Goal: Task Accomplishment & Management: Manage account settings

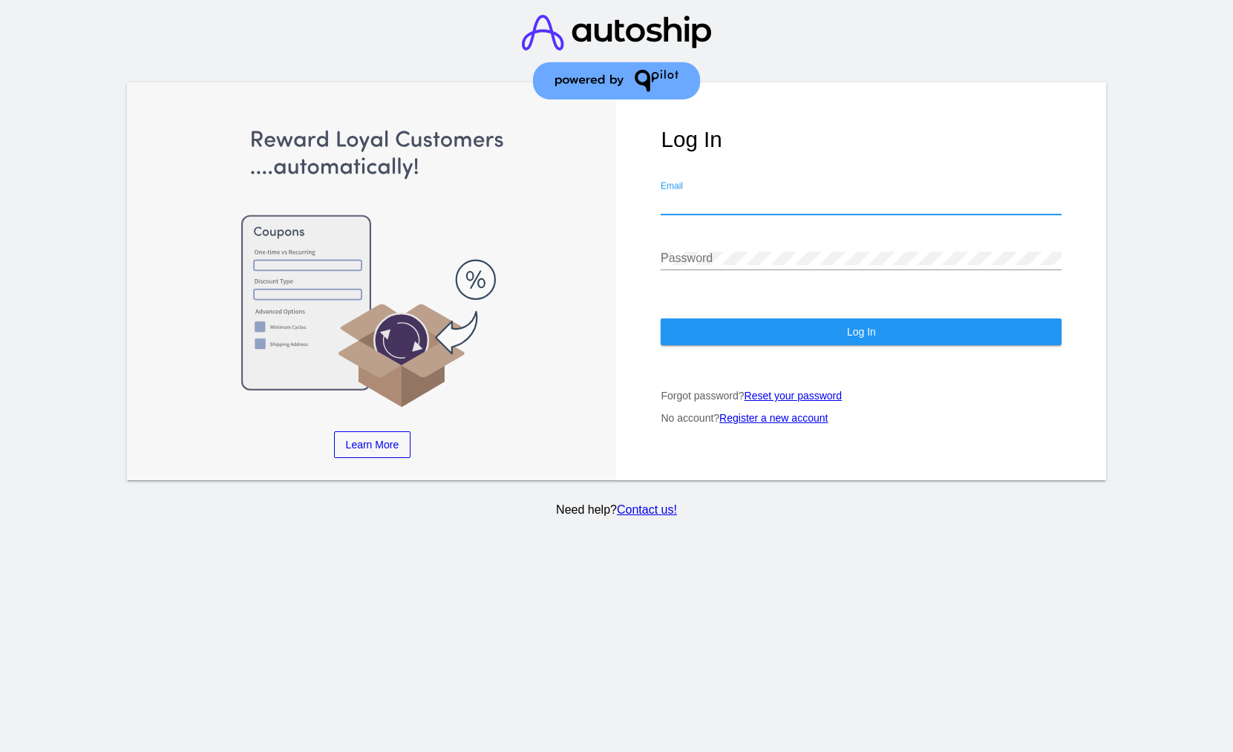
type input "[EMAIL_ADDRESS][DOMAIN_NAME]"
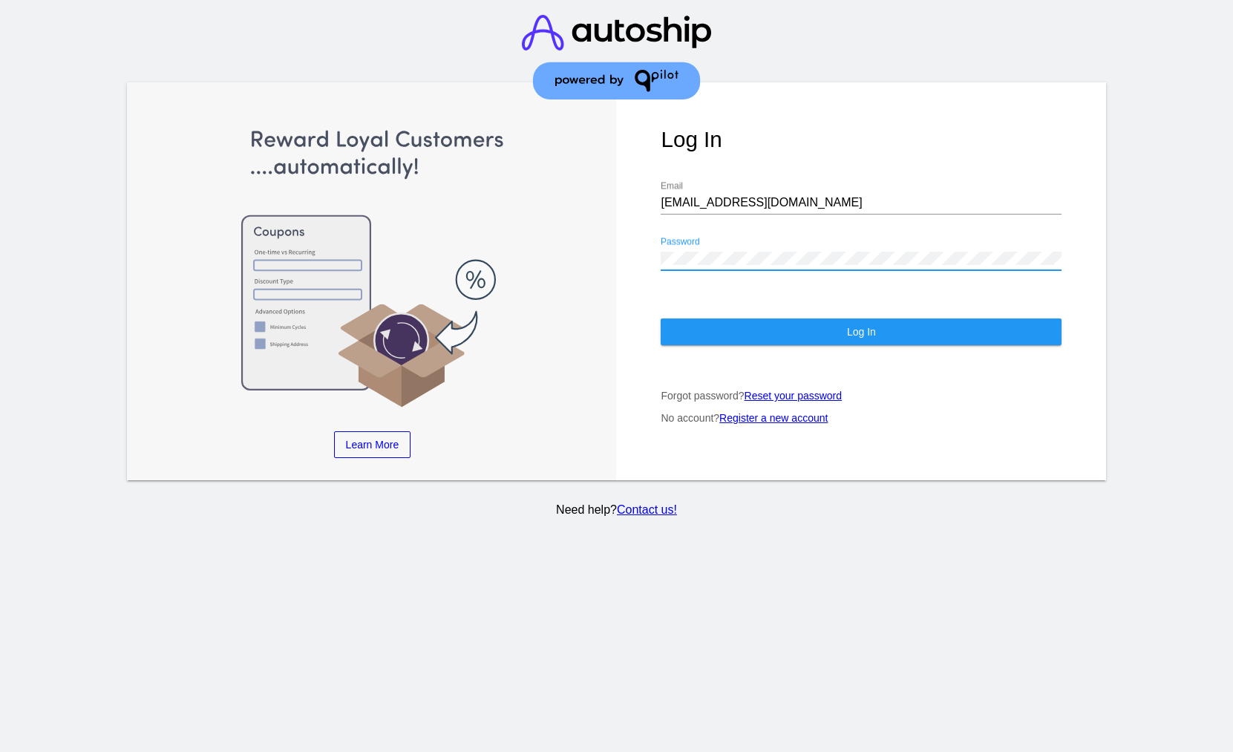
click at [866, 334] on span "Log In" at bounding box center [861, 332] width 29 height 12
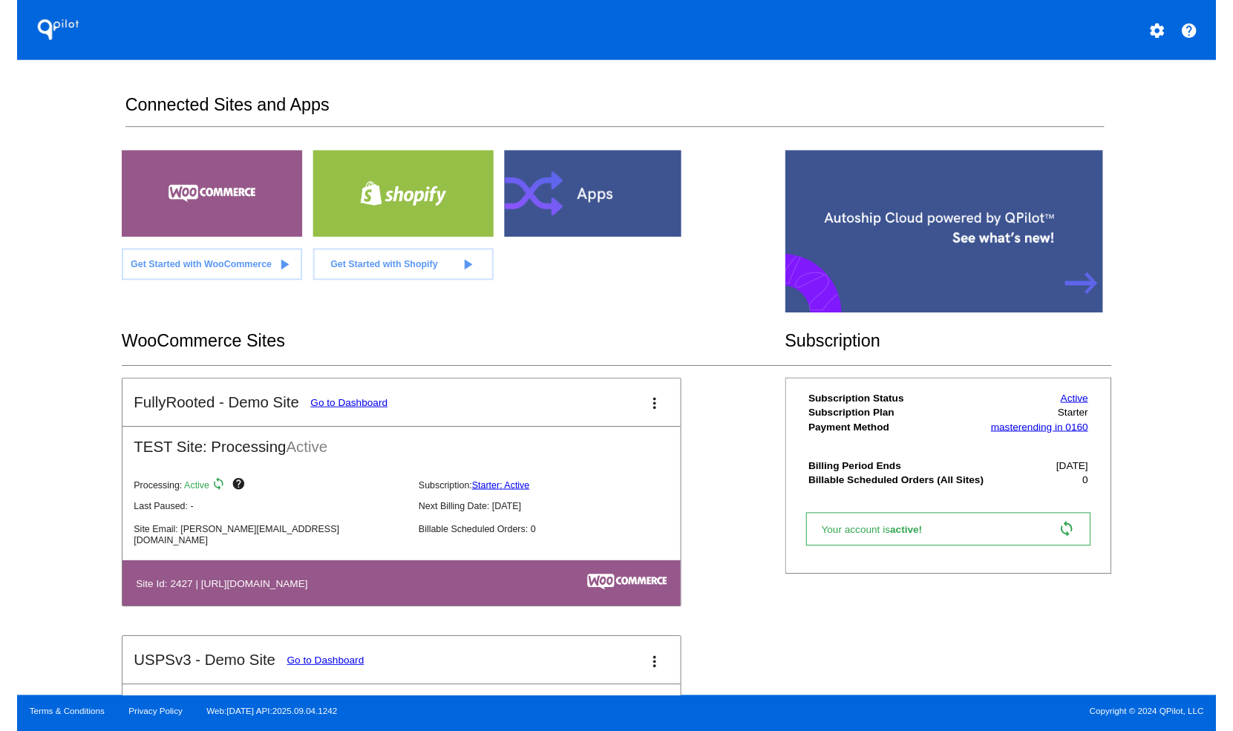
scroll to position [207, 0]
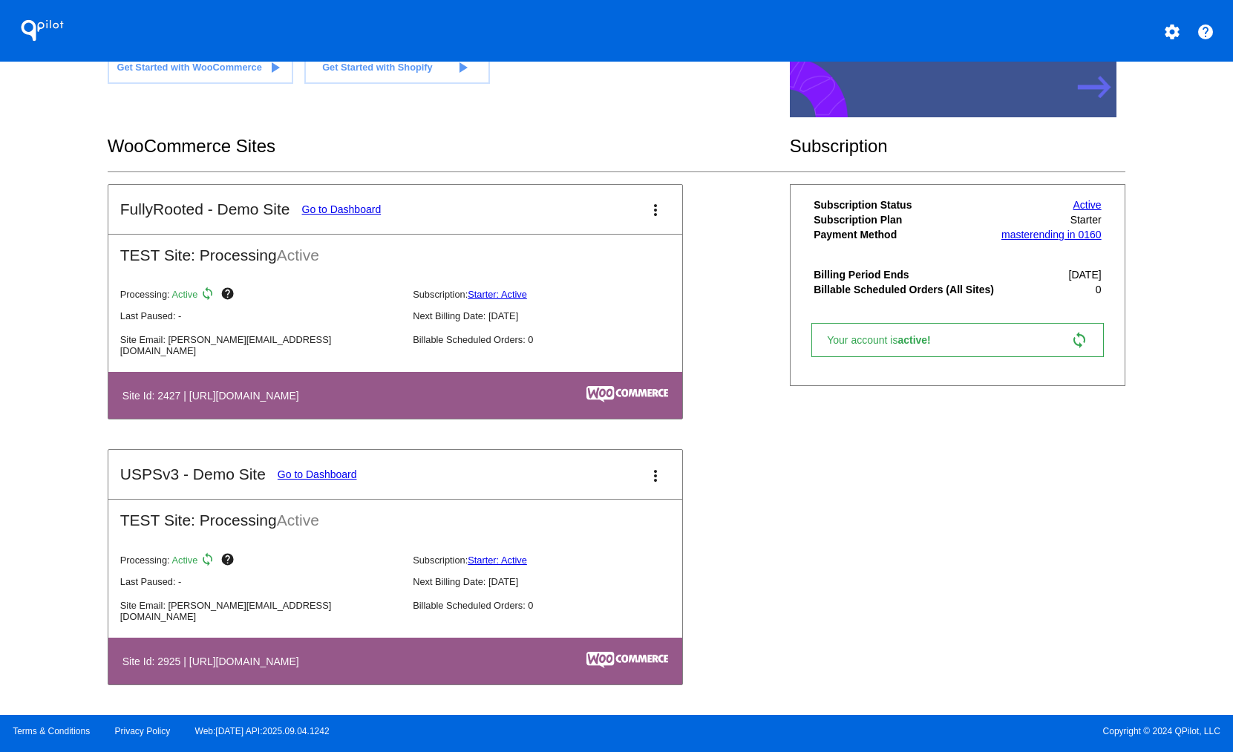
click at [372, 211] on link "Go to Dashboard" at bounding box center [341, 209] width 79 height 12
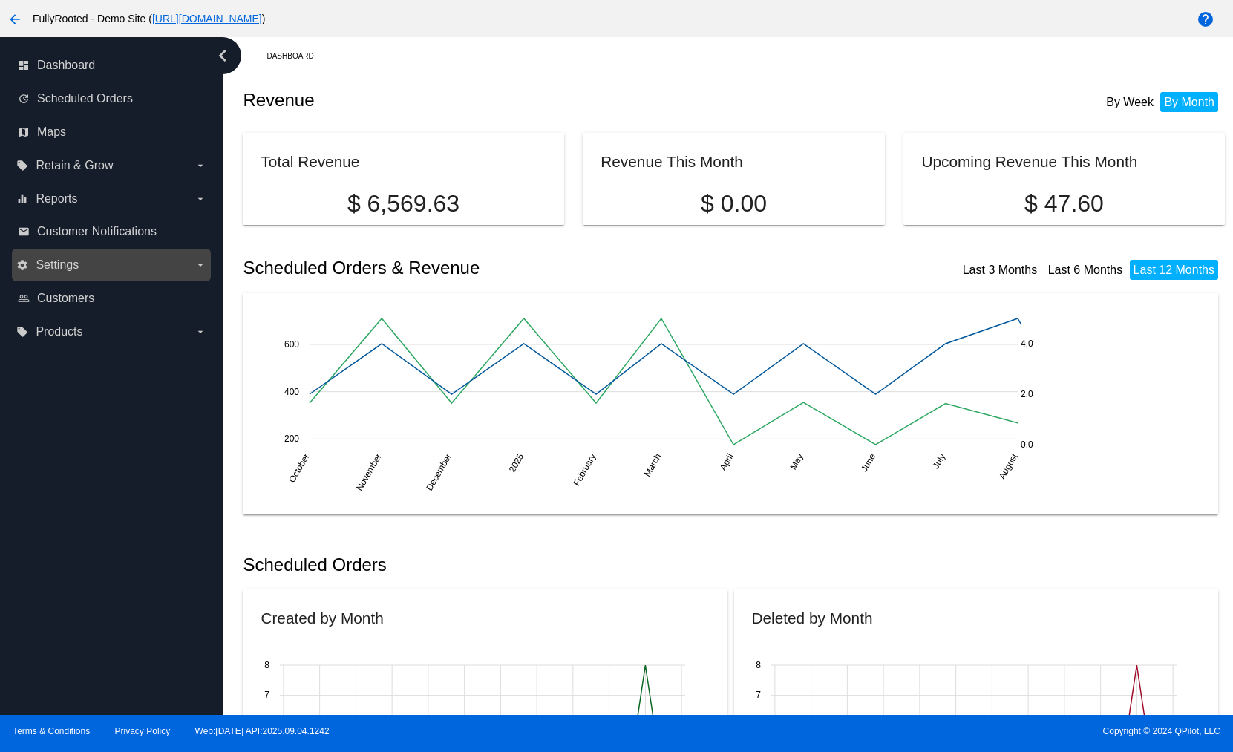
click at [82, 273] on label "settings Settings arrow_drop_down" at bounding box center [110, 265] width 189 height 24
click at [0, 0] on input "settings Settings arrow_drop_down" at bounding box center [0, 0] width 0 height 0
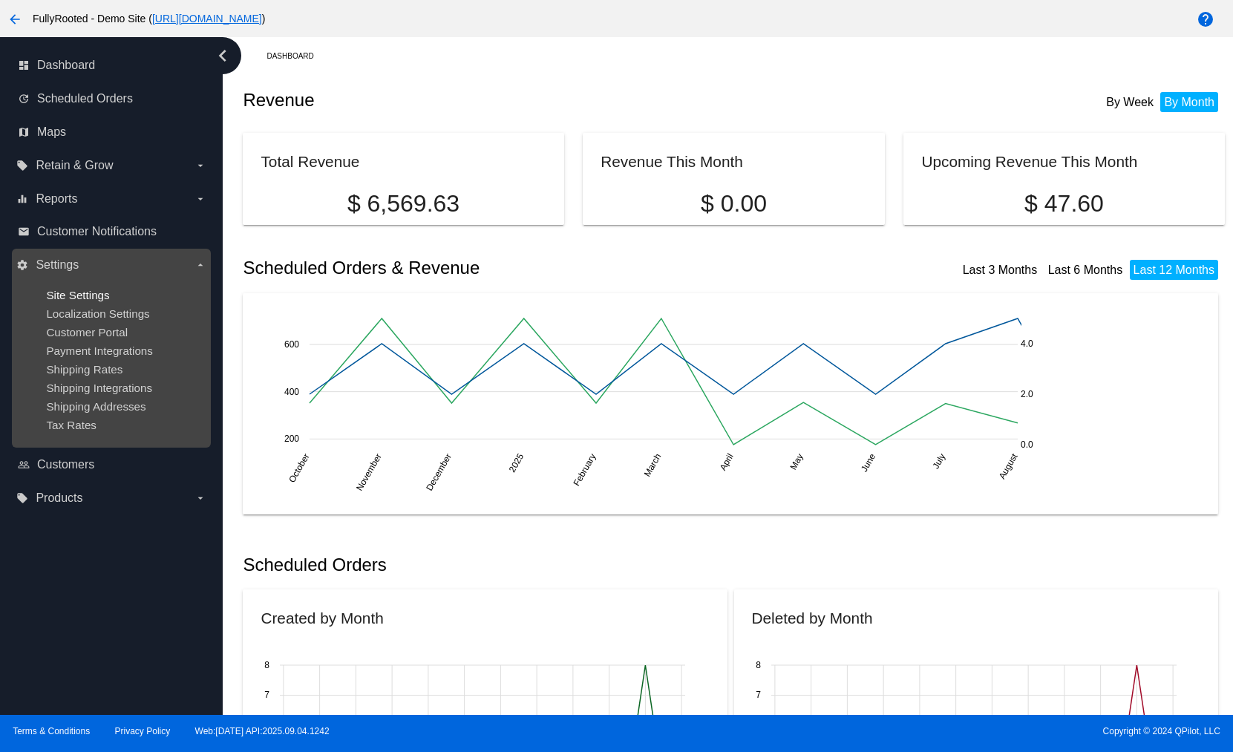
click at [100, 300] on span "Site Settings" at bounding box center [77, 295] width 63 height 13
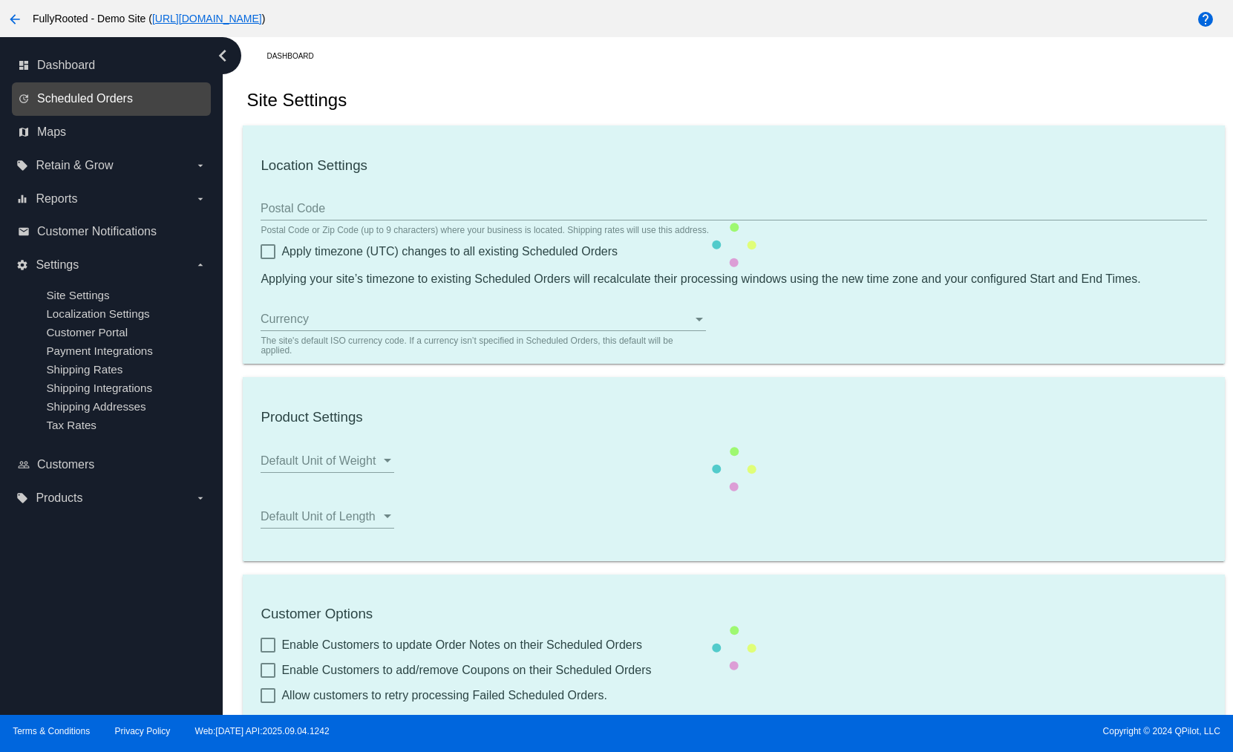
type input "00:00"
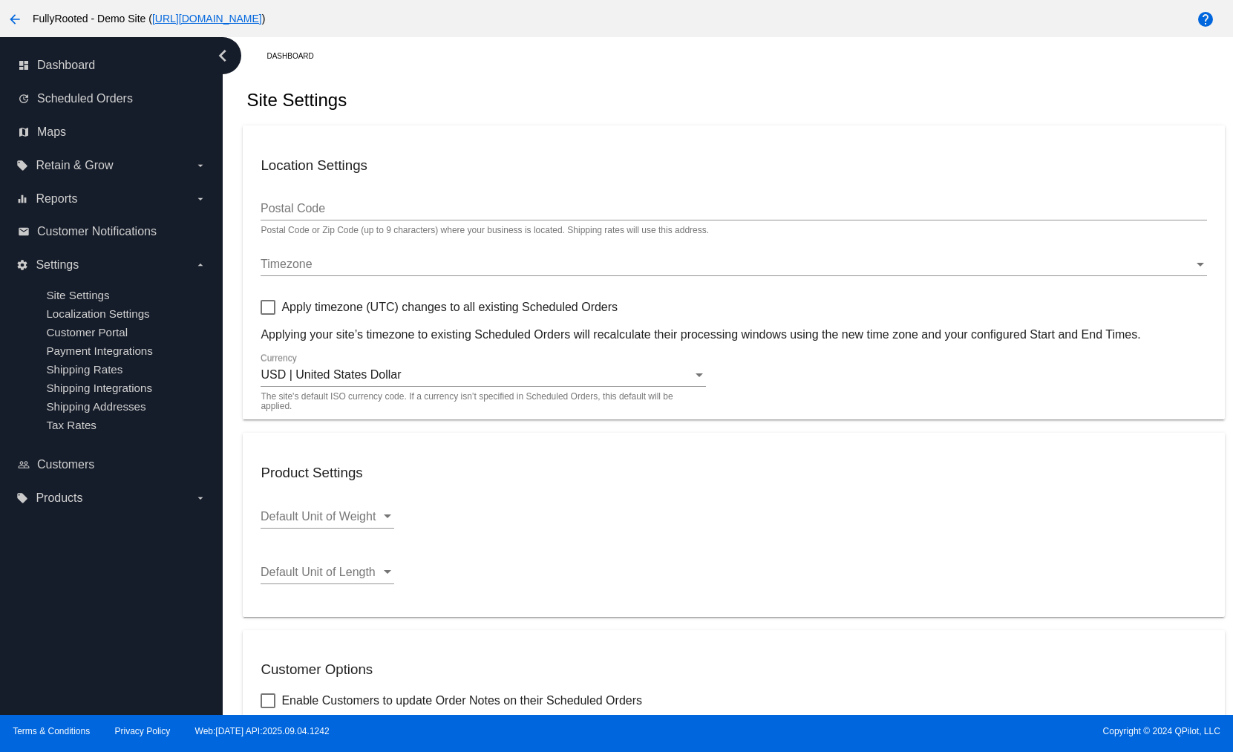
click at [262, 15] on link "[URL][DOMAIN_NAME]" at bounding box center [207, 19] width 110 height 12
checkbox input "true"
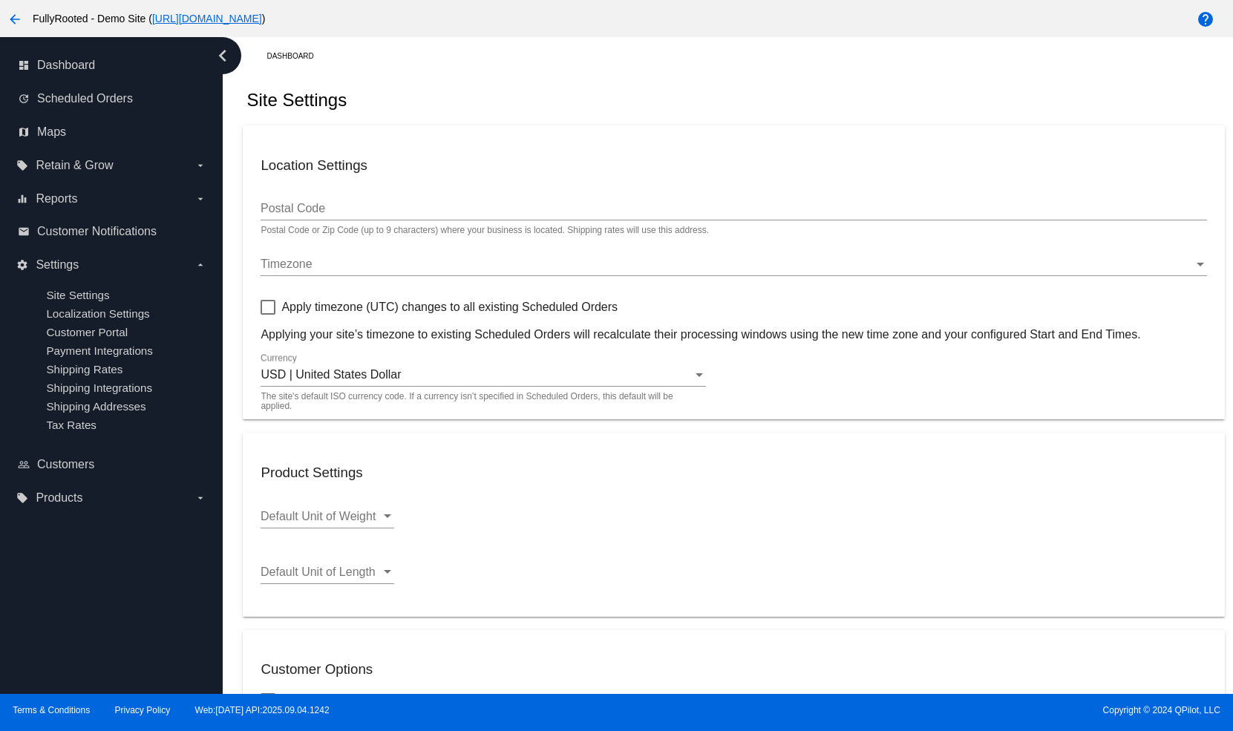
checkbox input "true"
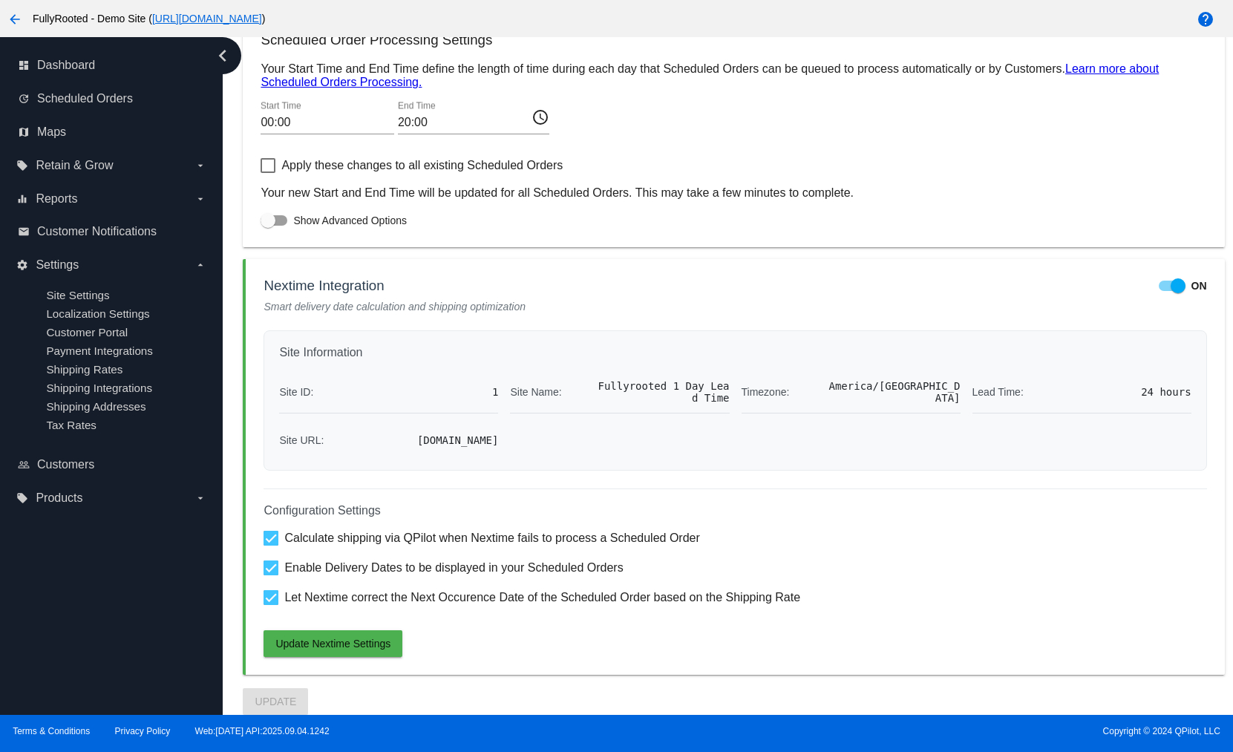
scroll to position [798, 0]
